Goal: Understand process/instructions: Learn how to perform a task or action

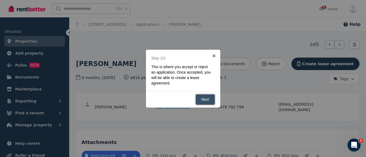
click at [205, 99] on link "Next" at bounding box center [205, 99] width 19 height 11
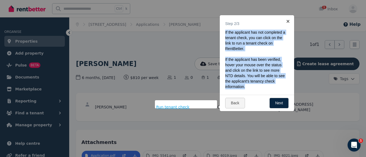
drag, startPoint x: 249, startPoint y: 86, endPoint x: 225, endPoint y: 33, distance: 58.4
click at [225, 33] on div "Step 2/3 If the applicant has not completed a tenant check, you can click on th…" at bounding box center [257, 59] width 74 height 69
copy div "If the applicant has not completed a tenant check, you can click on the link to…"
click at [261, 88] on p "If the applicant has been verified, hover your mouse over the status and click …" at bounding box center [255, 73] width 60 height 33
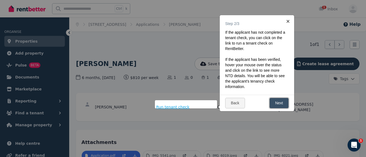
click at [280, 101] on link "Next" at bounding box center [278, 103] width 19 height 11
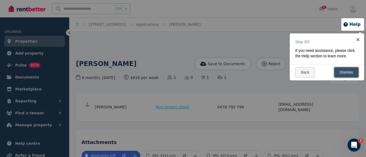
click at [347, 71] on link "Dismiss" at bounding box center [346, 72] width 25 height 11
